Goal: Task Accomplishment & Management: Manage account settings

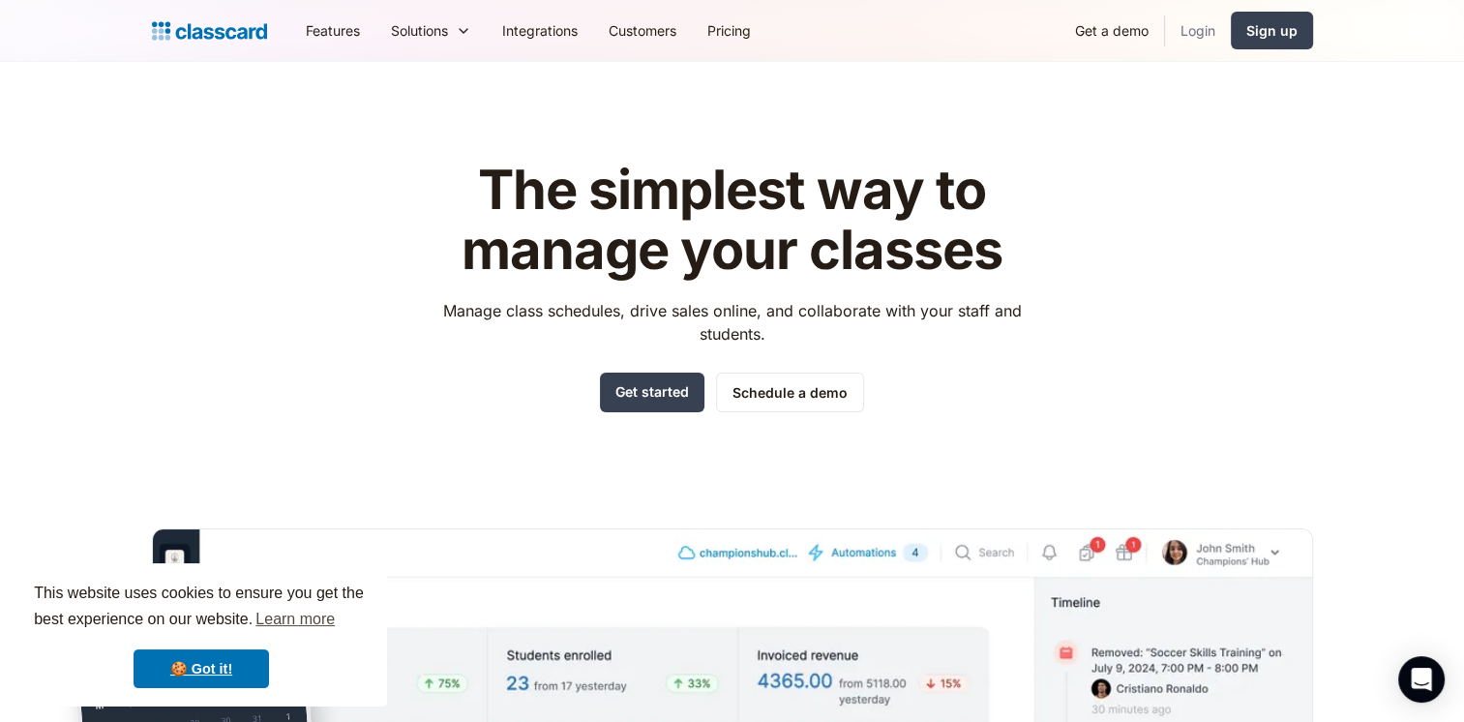
click at [1200, 36] on link "Login" at bounding box center [1198, 31] width 66 height 44
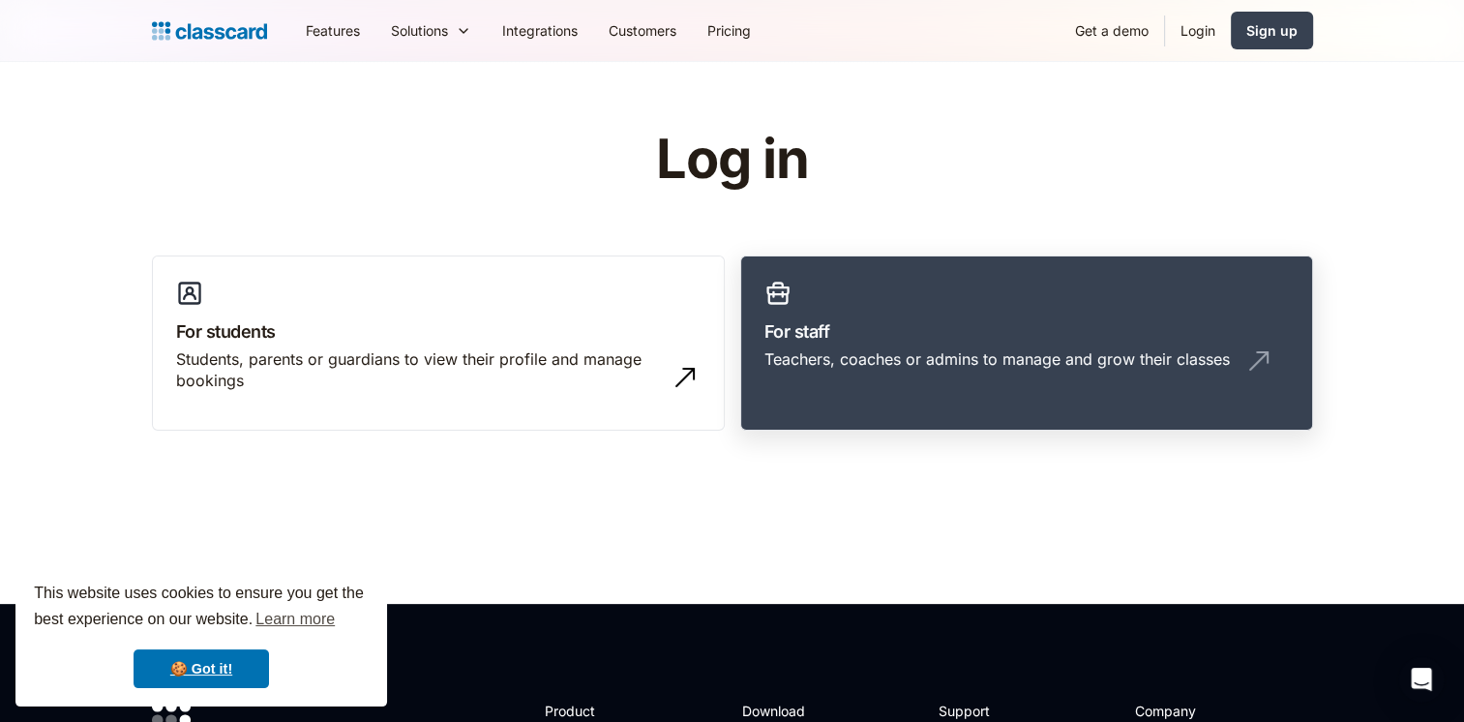
click at [964, 354] on div "Teachers, coaches or admins to manage and grow their classes" at bounding box center [996, 358] width 465 height 21
